Goal: Navigation & Orientation: Find specific page/section

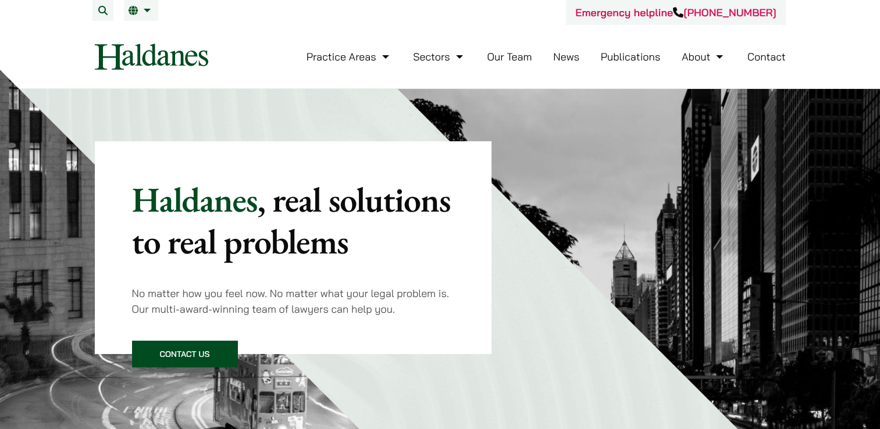
click at [756, 60] on link "Contact" at bounding box center [766, 56] width 38 height 13
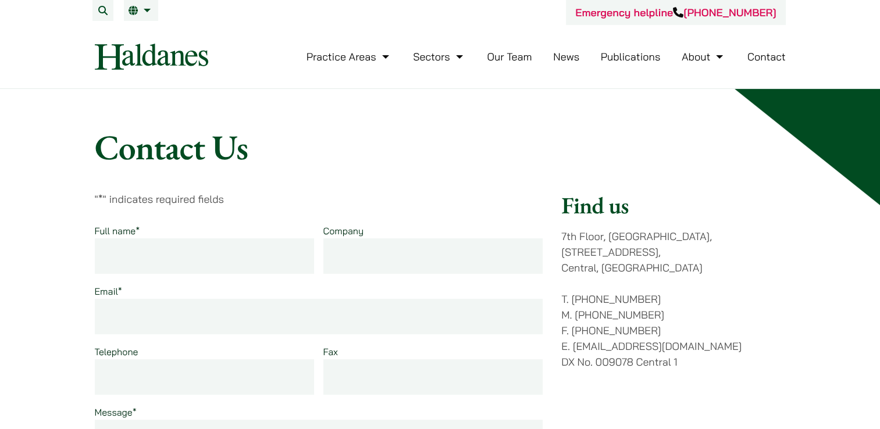
click at [509, 59] on link "Our Team" at bounding box center [509, 56] width 45 height 13
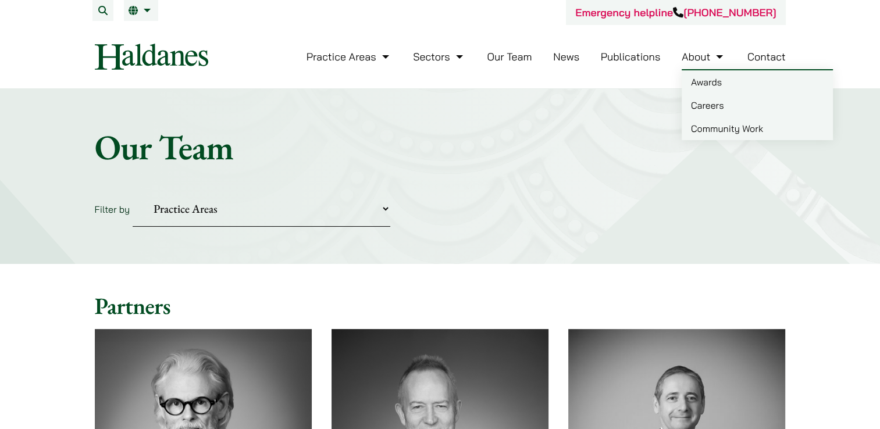
click at [708, 107] on link "Careers" at bounding box center [757, 105] width 151 height 23
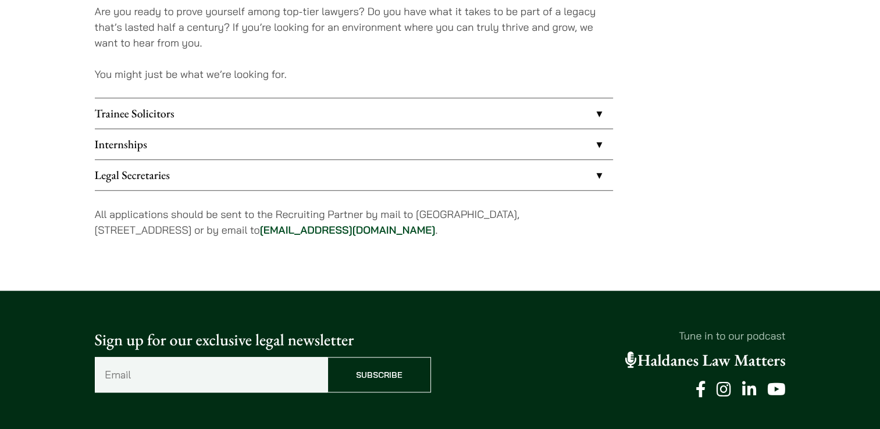
scroll to position [989, 0]
click at [572, 179] on link "Legal Secretaries" at bounding box center [354, 175] width 518 height 30
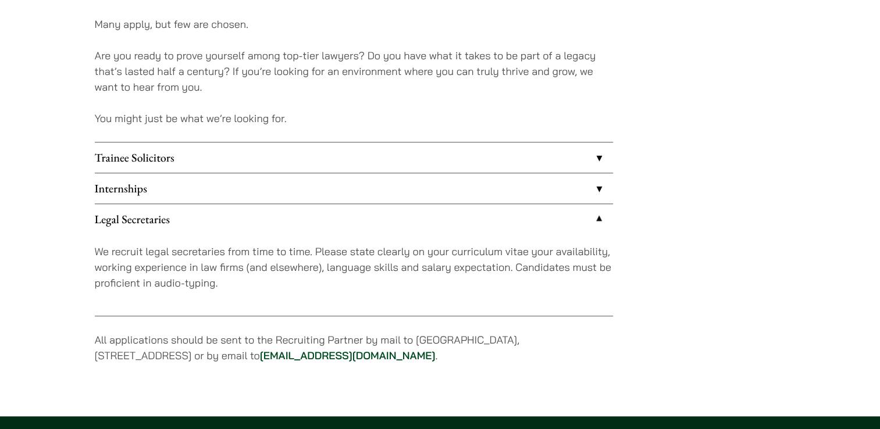
scroll to position [1047, 0]
